Goal: Task Accomplishment & Management: Manage account settings

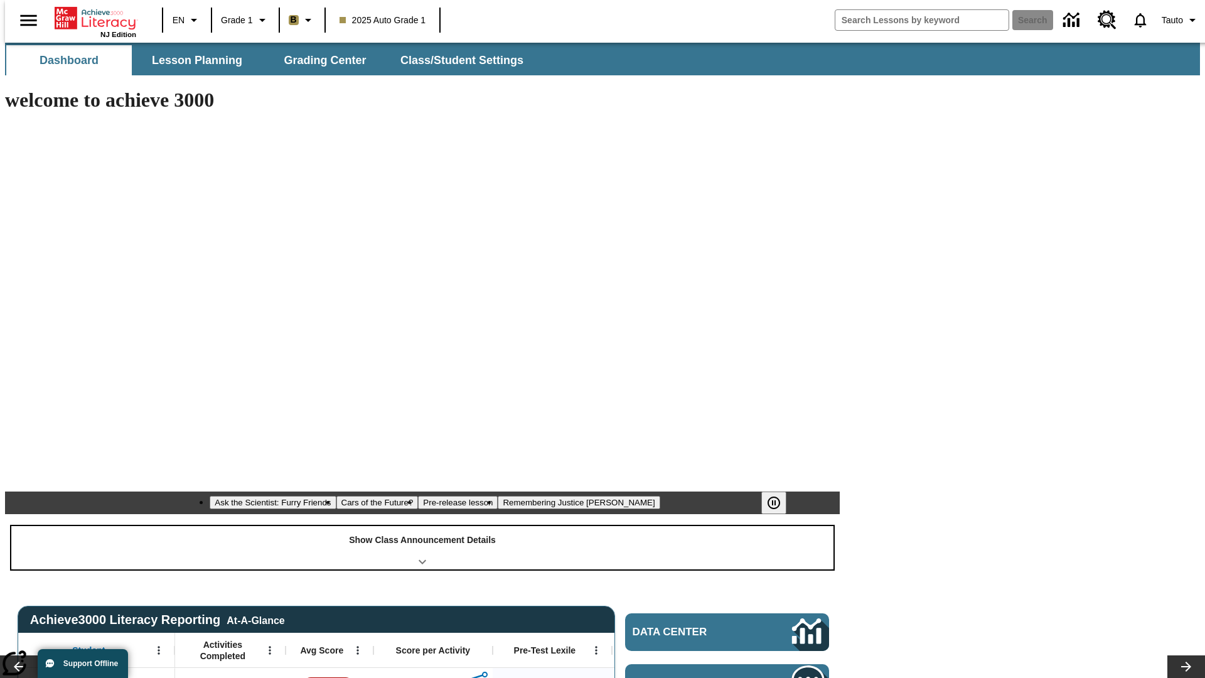
click at [422, 526] on div "Show Class Announcement Details" at bounding box center [422, 547] width 822 height 43
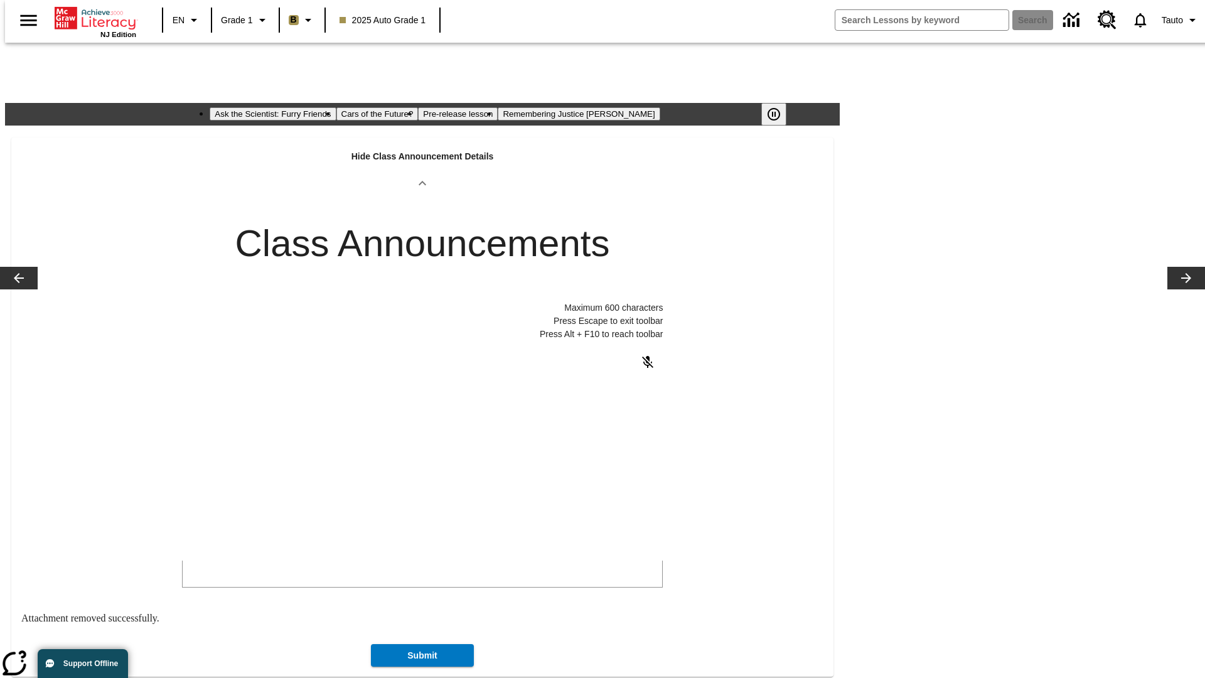
click at [365, 479] on body "Maximum 600 characters Press Escape to exit toolbar Press Alt + F10 to reach to…" at bounding box center [276, 478] width 178 height 11
click at [422, 633] on button "Submit" at bounding box center [422, 644] width 103 height 23
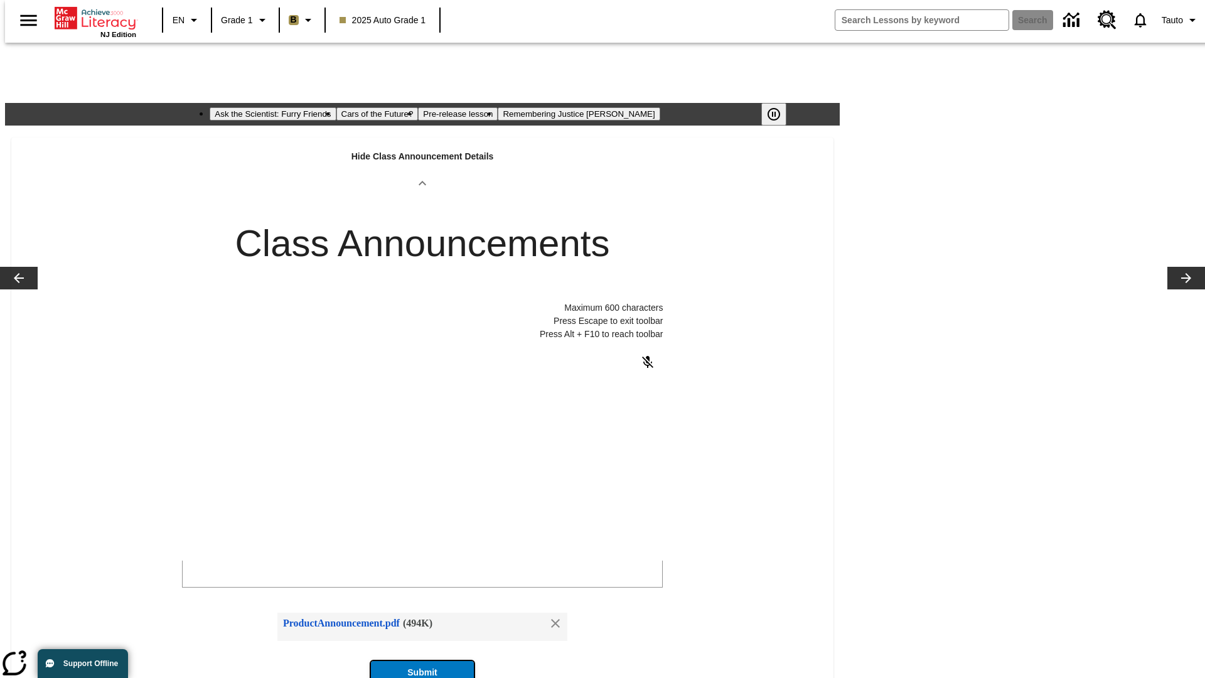
click at [422, 661] on button "Submit" at bounding box center [422, 672] width 103 height 23
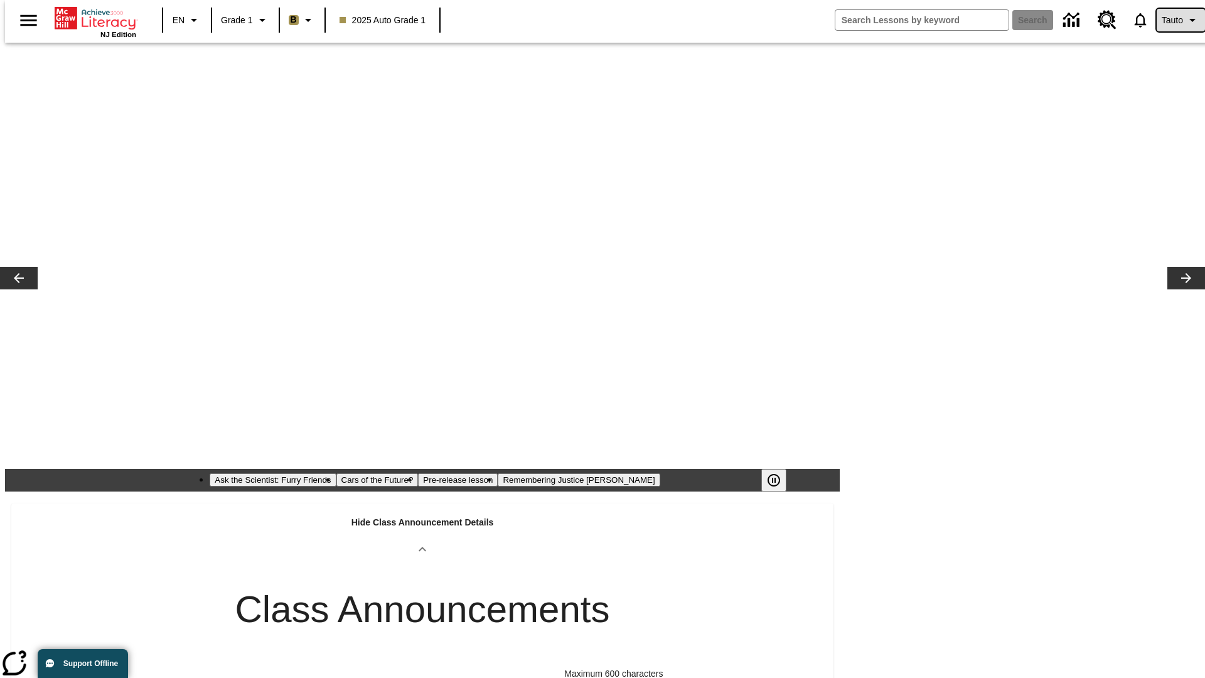
click at [1174, 20] on span "Tauto" at bounding box center [1172, 20] width 21 height 13
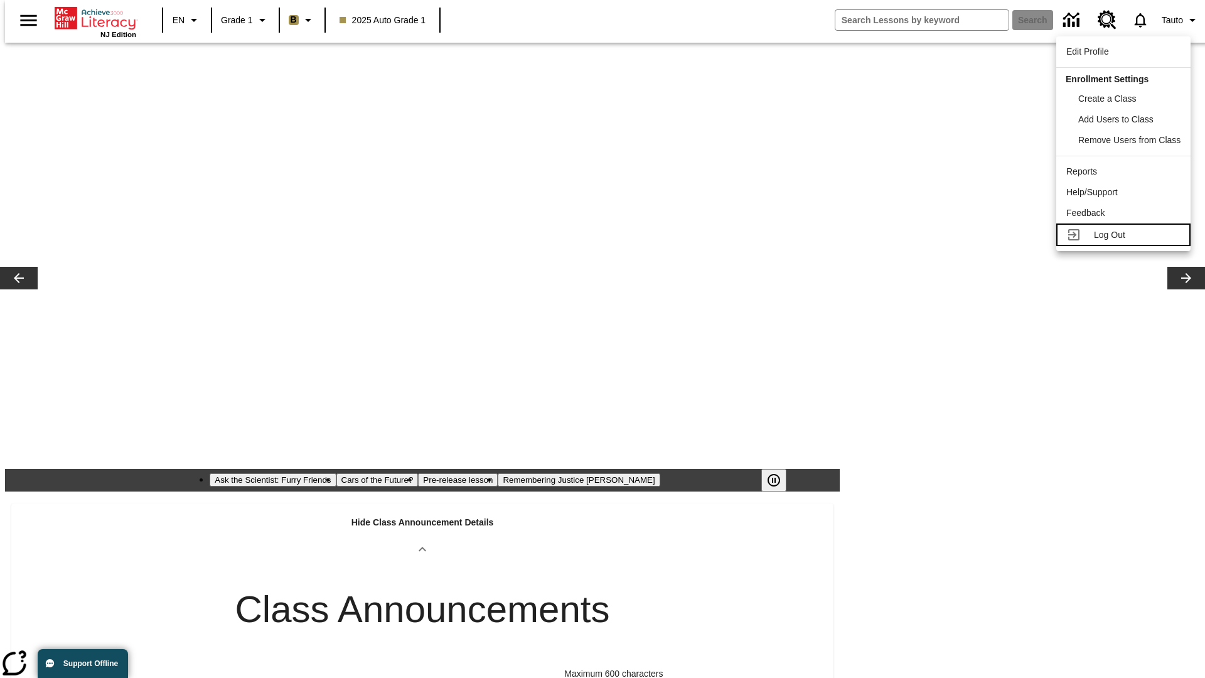
click at [1125, 235] on span "Log Out" at bounding box center [1109, 235] width 31 height 10
